Goal: Navigation & Orientation: Find specific page/section

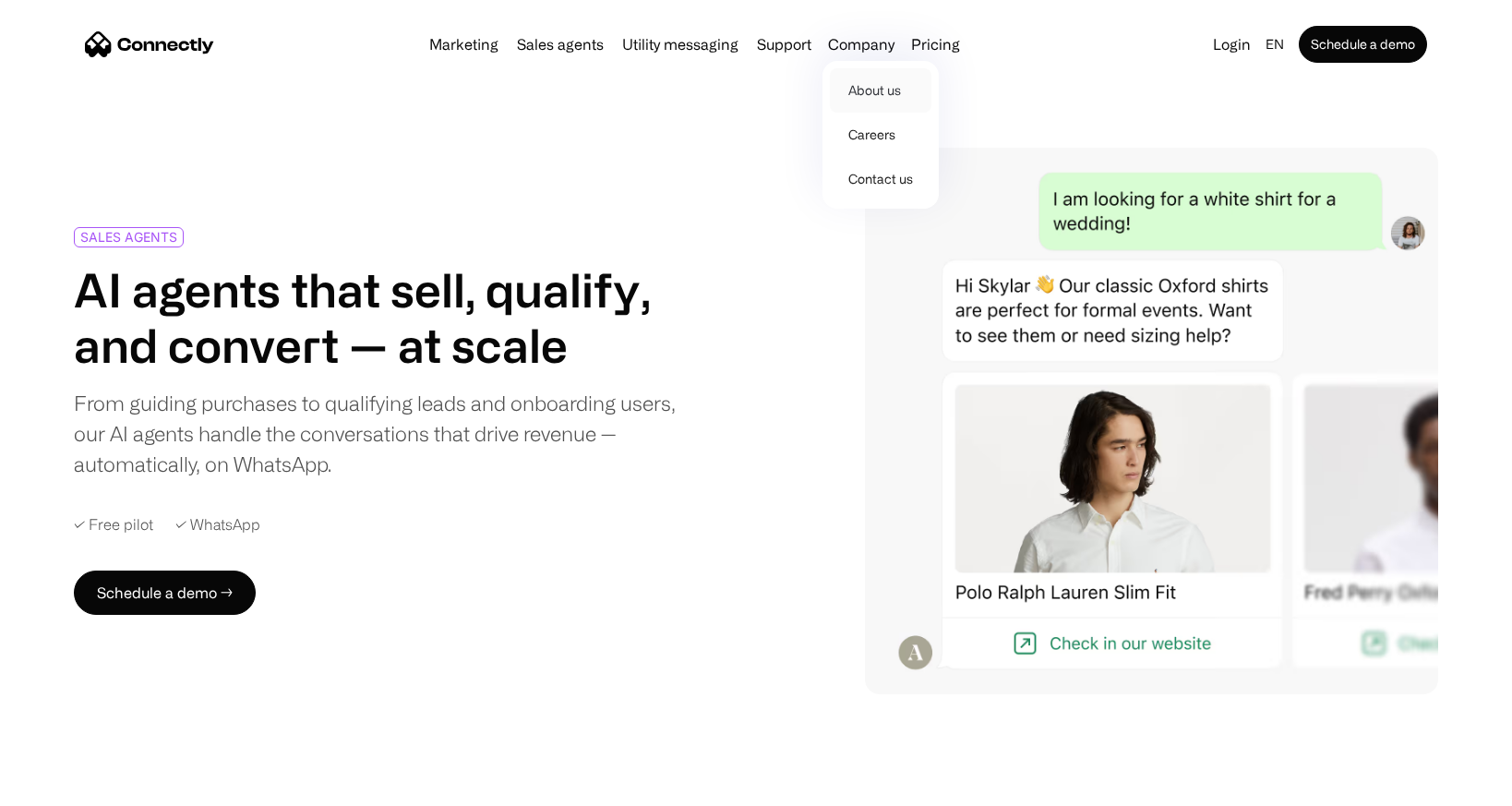
click at [859, 88] on link "About us" at bounding box center [881, 90] width 101 height 45
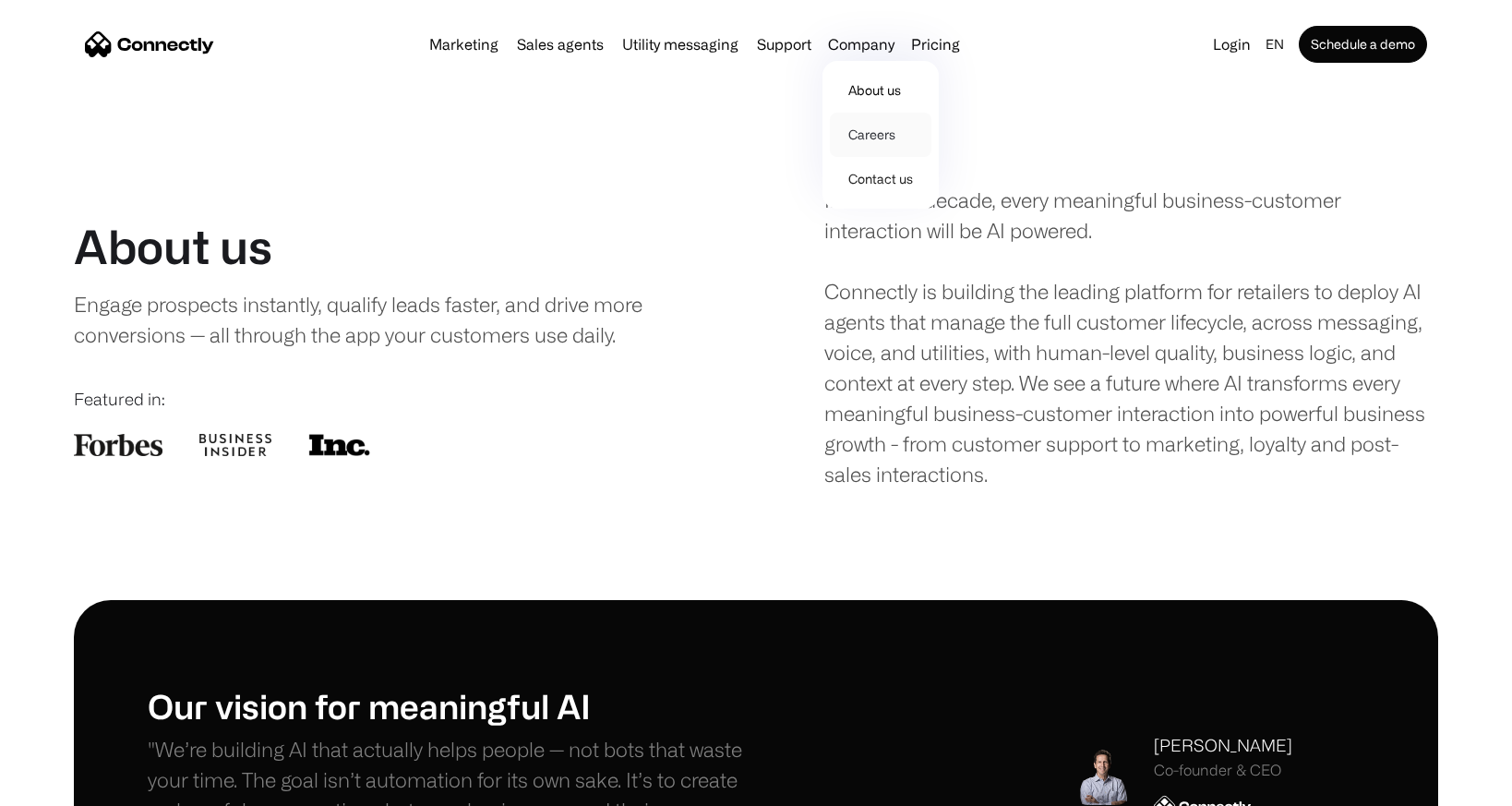
click at [870, 135] on link "Careers" at bounding box center [881, 135] width 101 height 45
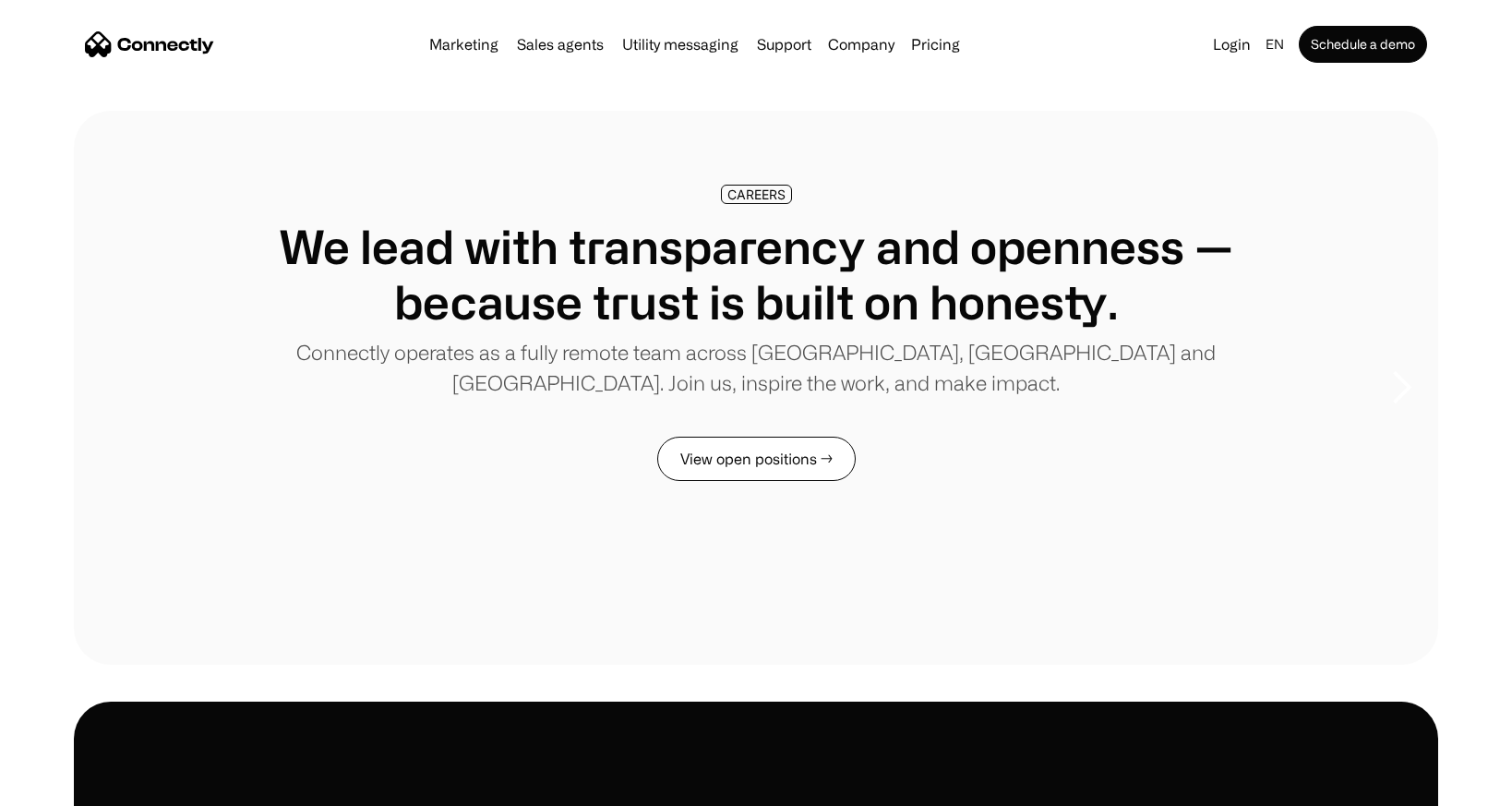
click at [769, 459] on link "View open positions →" at bounding box center [756, 459] width 198 height 45
